Goal: Information Seeking & Learning: Learn about a topic

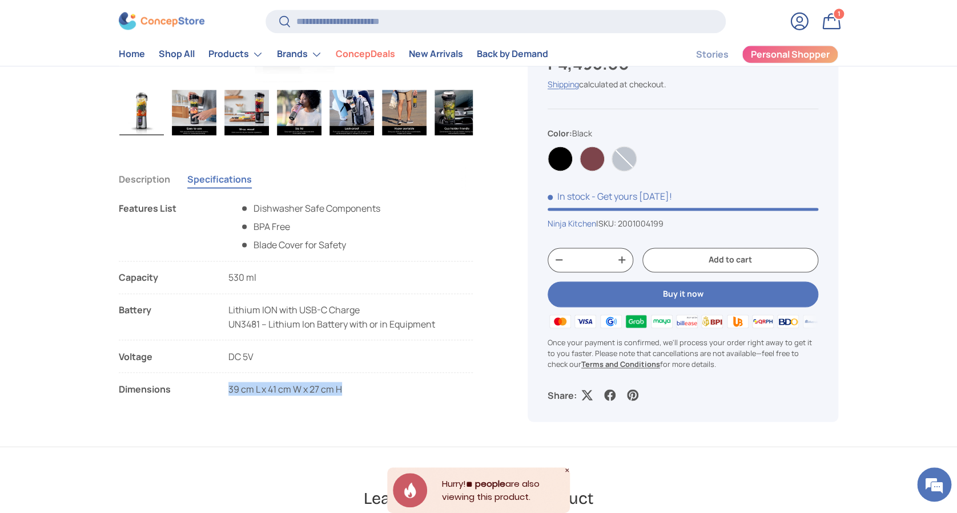
drag, startPoint x: 350, startPoint y: 388, endPoint x: 226, endPoint y: 394, distance: 124.1
click at [226, 394] on li "Dimensions 39 cm L x 41 cm W x 27 cm H" at bounding box center [296, 389] width 354 height 14
copy span "39 cm L x 41 cm W x 27 cm H"
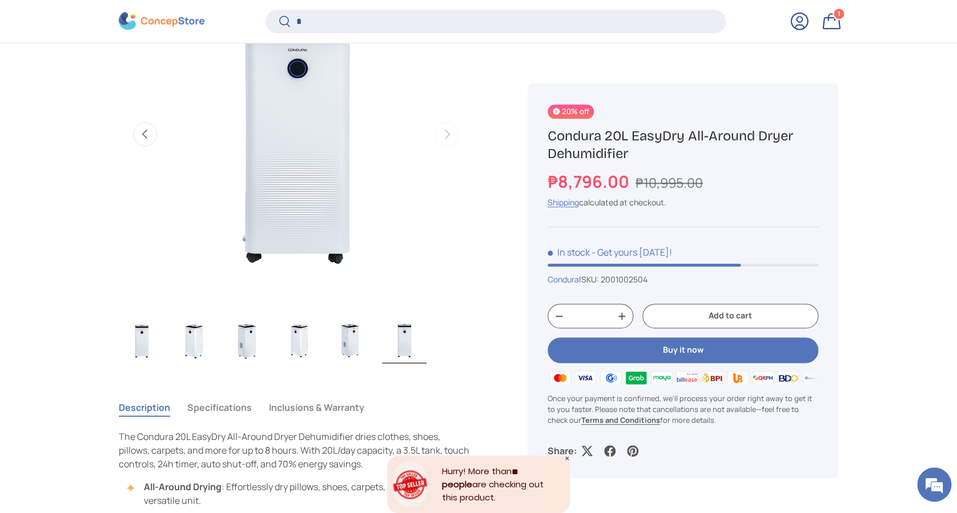
scroll to position [2142, 4668]
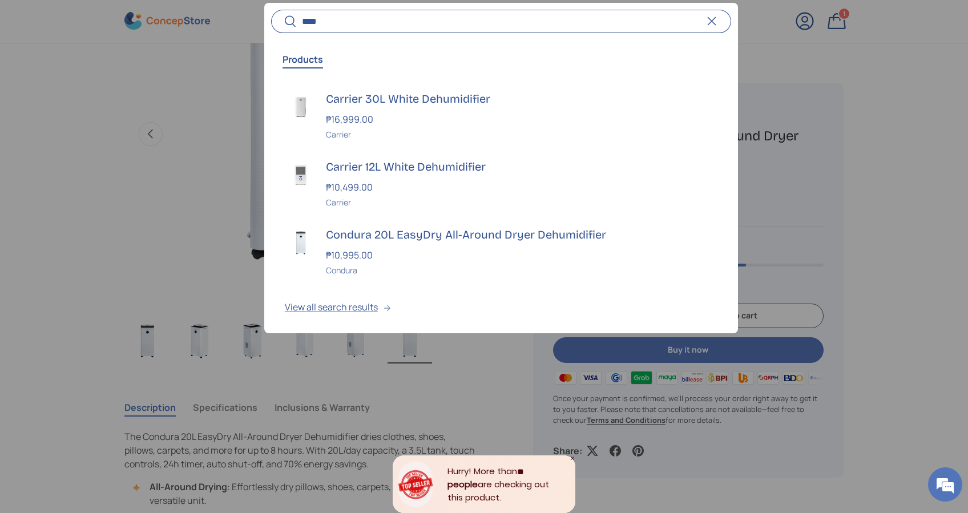
type input "****"
click at [271, 9] on button "Search" at bounding box center [284, 22] width 26 height 27
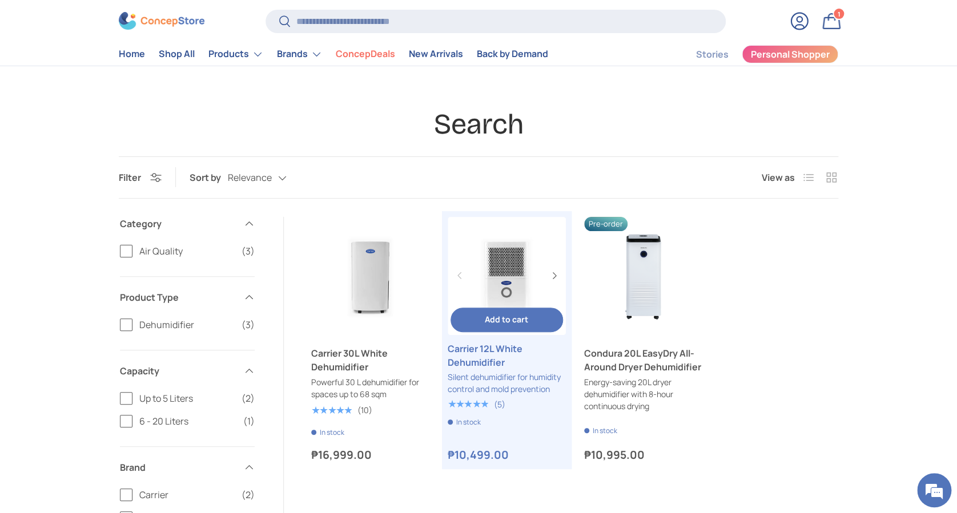
scroll to position [76, 0]
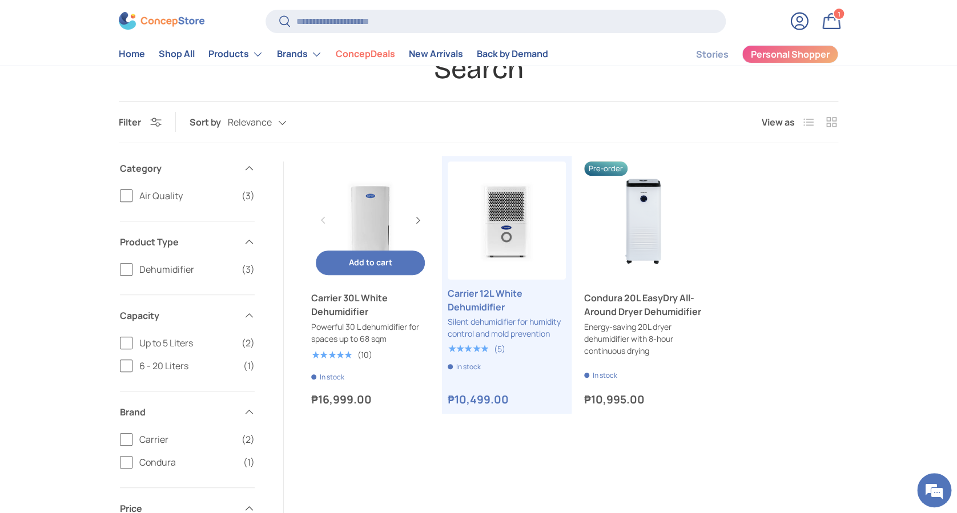
click at [374, 217] on link "Carrier 30L White Dehumidifier" at bounding box center [370, 221] width 118 height 118
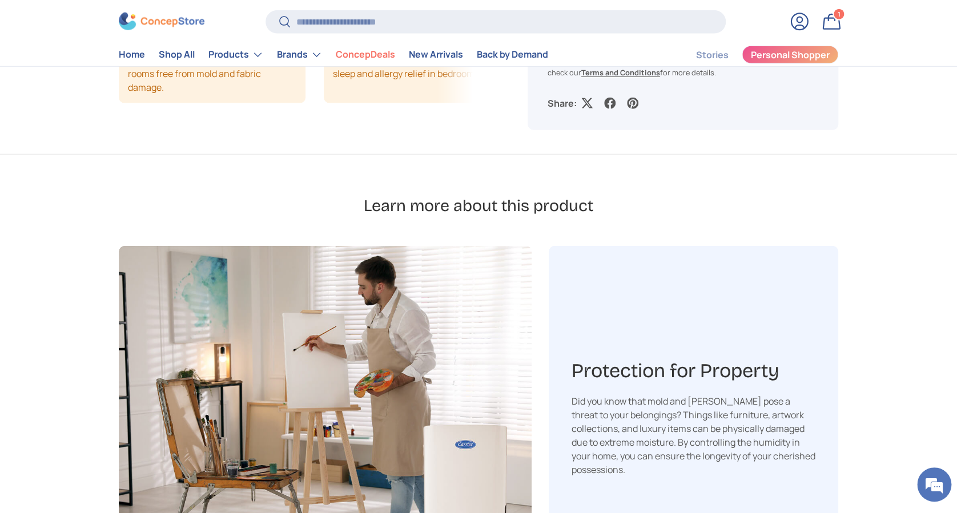
scroll to position [1293, 0]
